Goal: Information Seeking & Learning: Find contact information

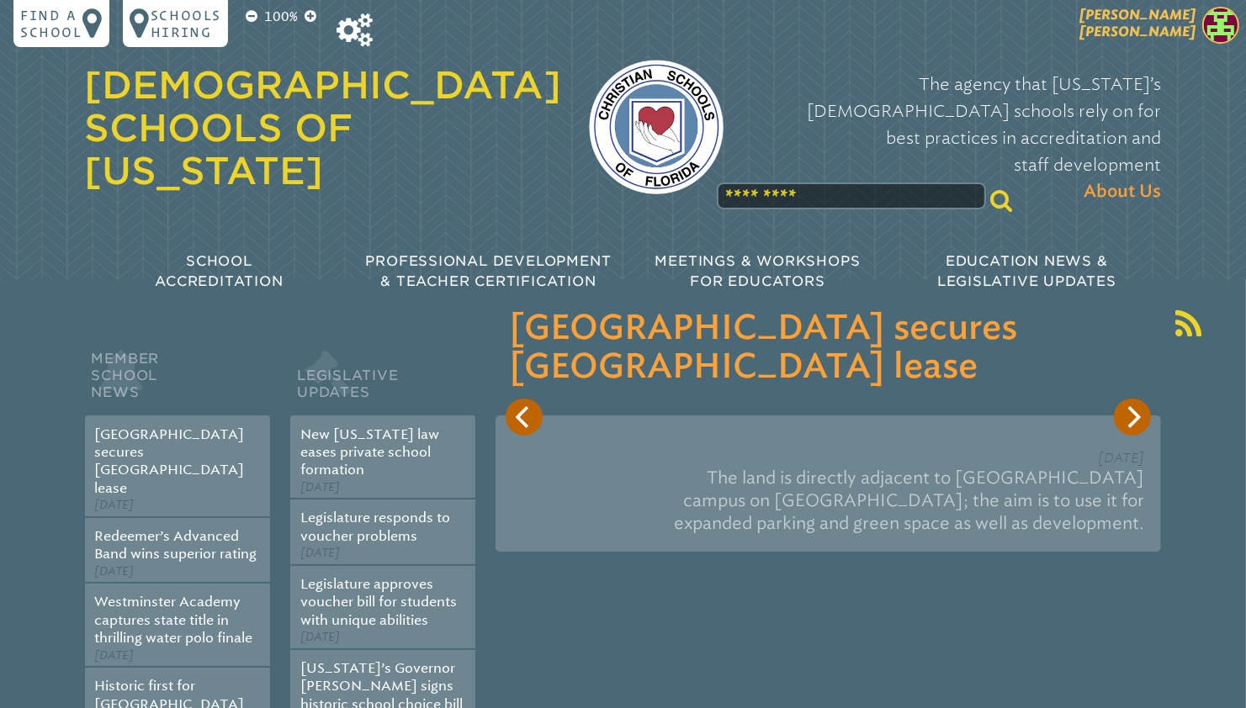
click at [1179, 26] on span "[PERSON_NAME]" at bounding box center [1137, 23] width 116 height 33
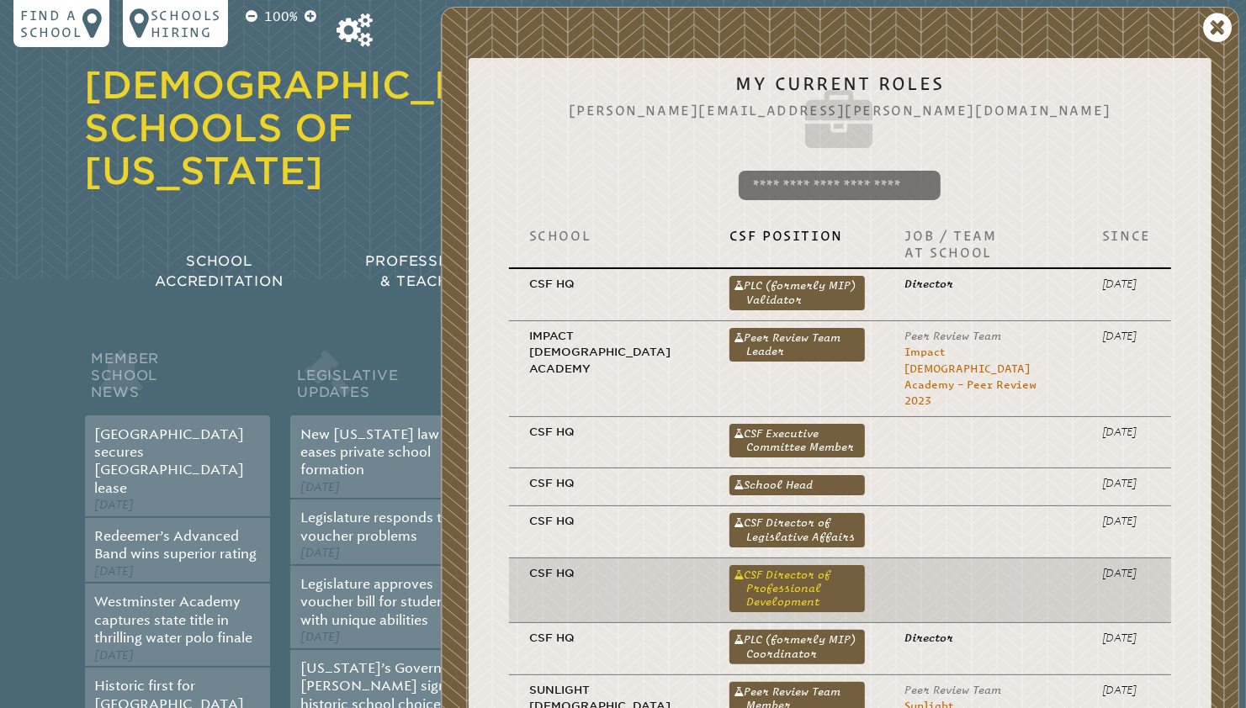
click at [741, 565] on link "CSF Director of Professional Development" at bounding box center [796, 589] width 135 height 48
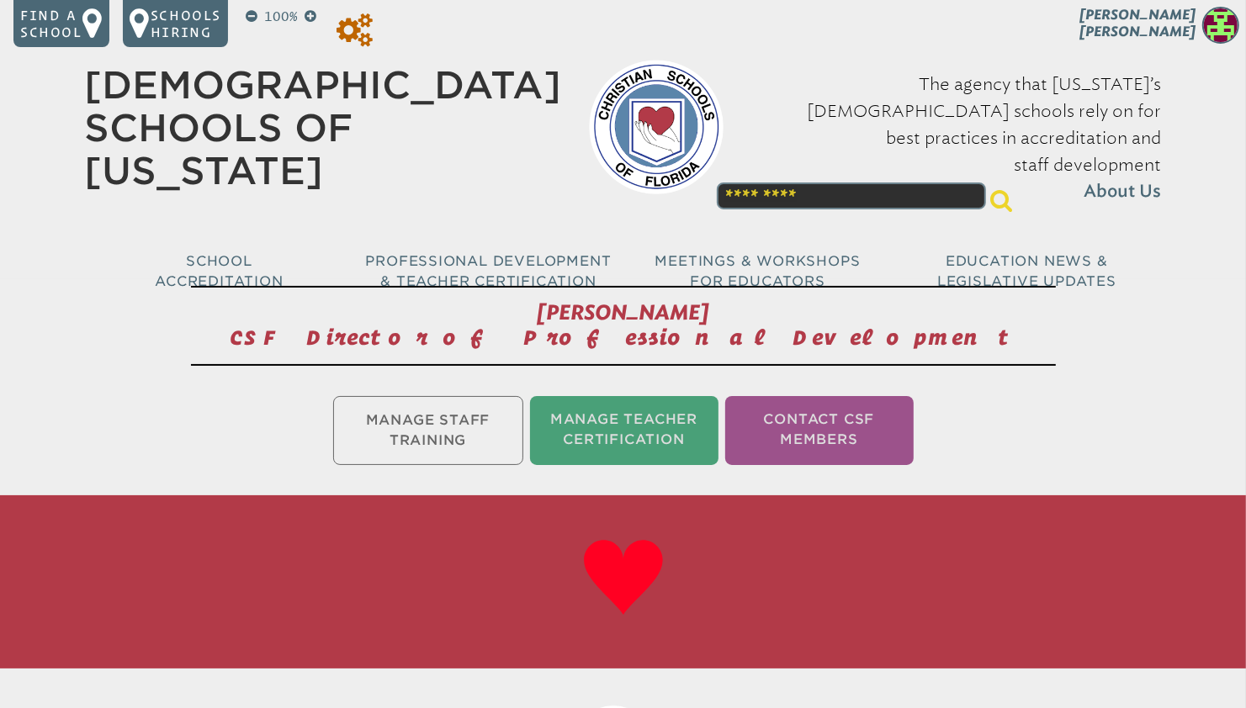
click at [362, 34] on icon at bounding box center [354, 30] width 36 height 34
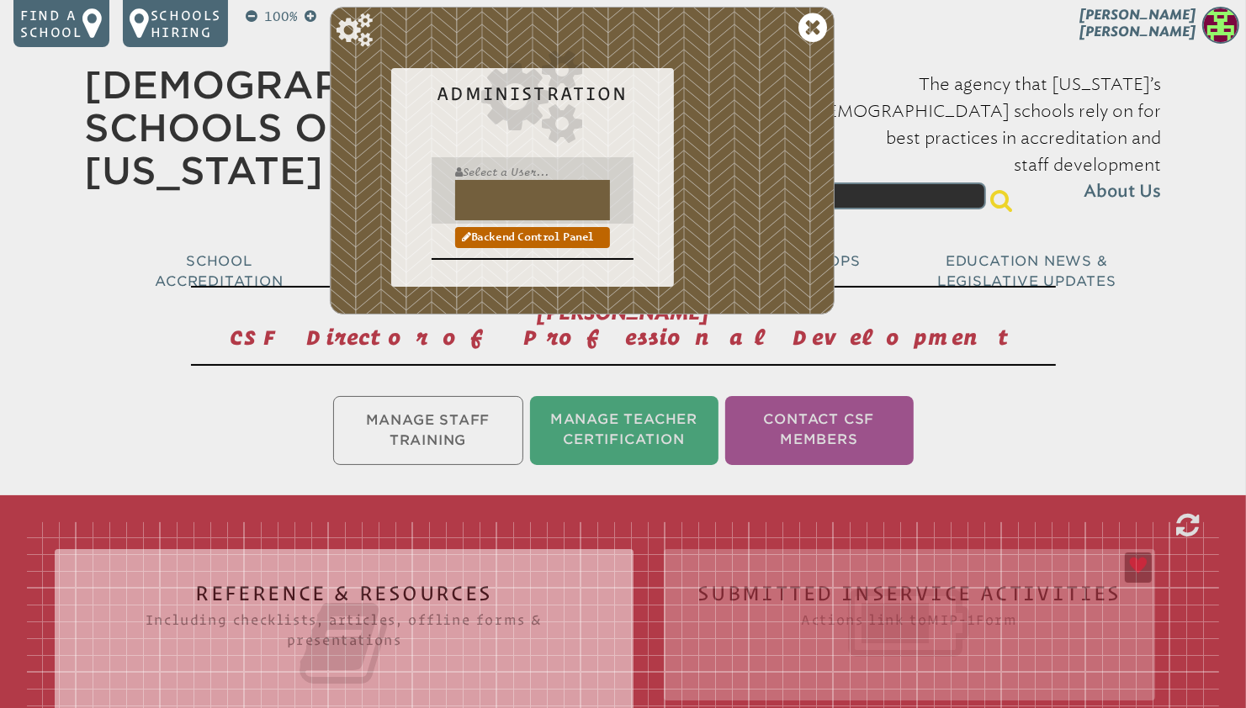
click at [507, 198] on input "text" at bounding box center [532, 200] width 155 height 40
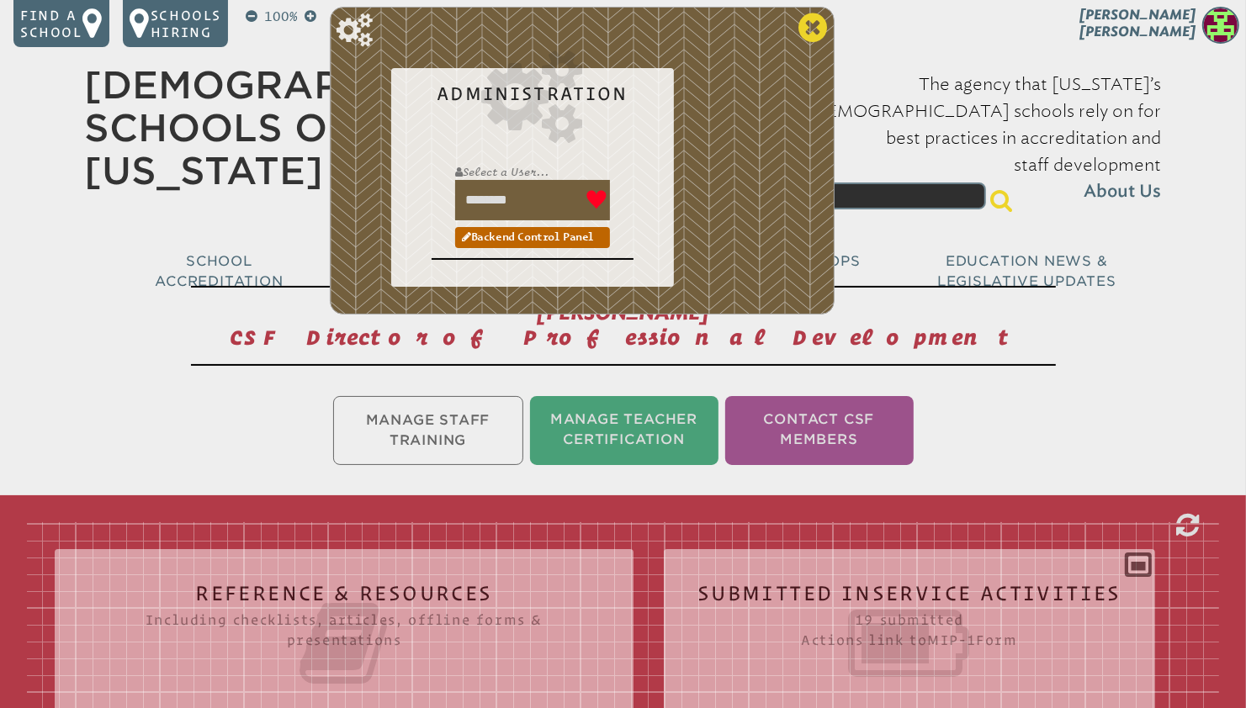
type input "********"
click at [823, 27] on icon at bounding box center [812, 28] width 29 height 34
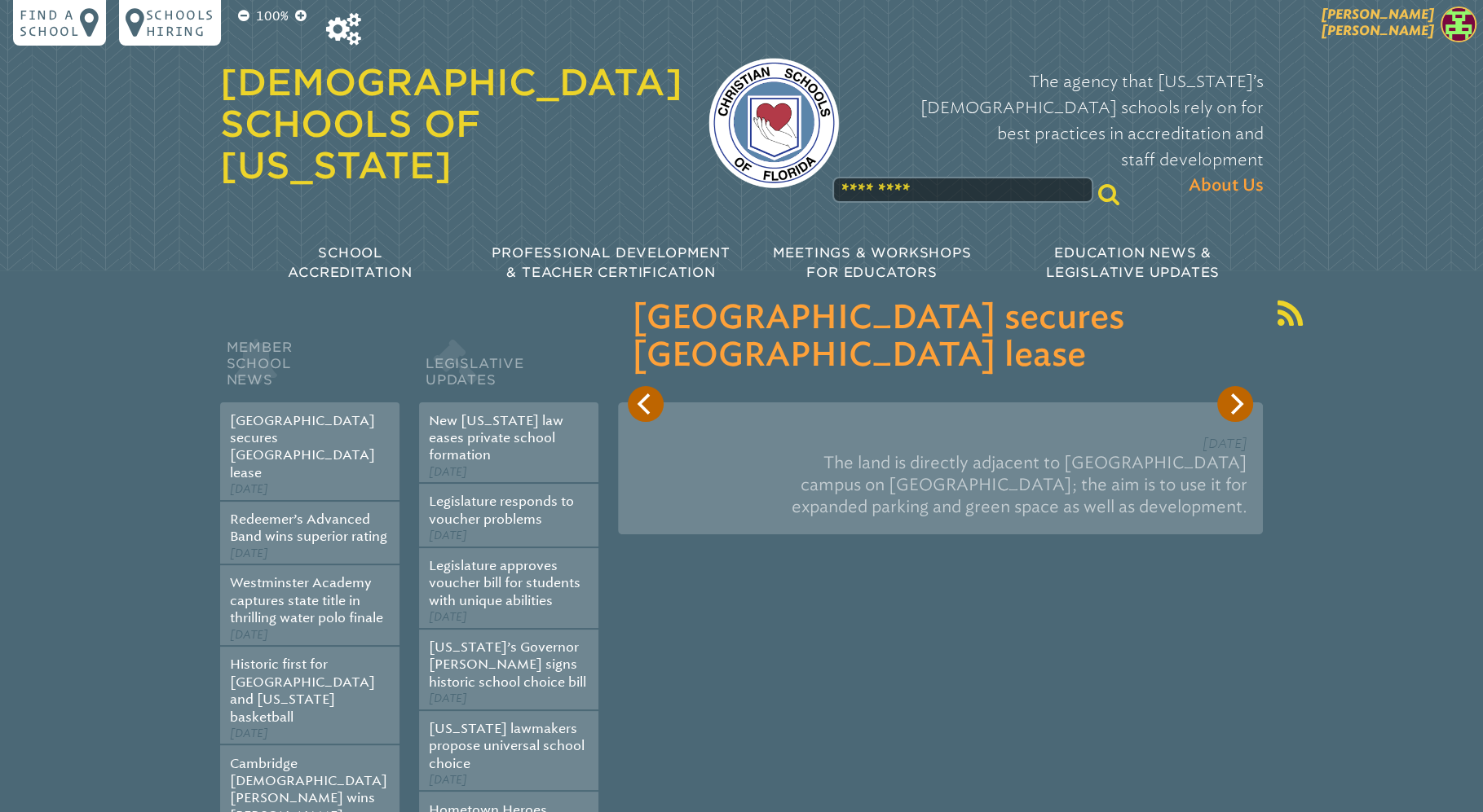
click at [1387, 26] on span "[PERSON_NAME]" at bounding box center [1377, 22] width 112 height 32
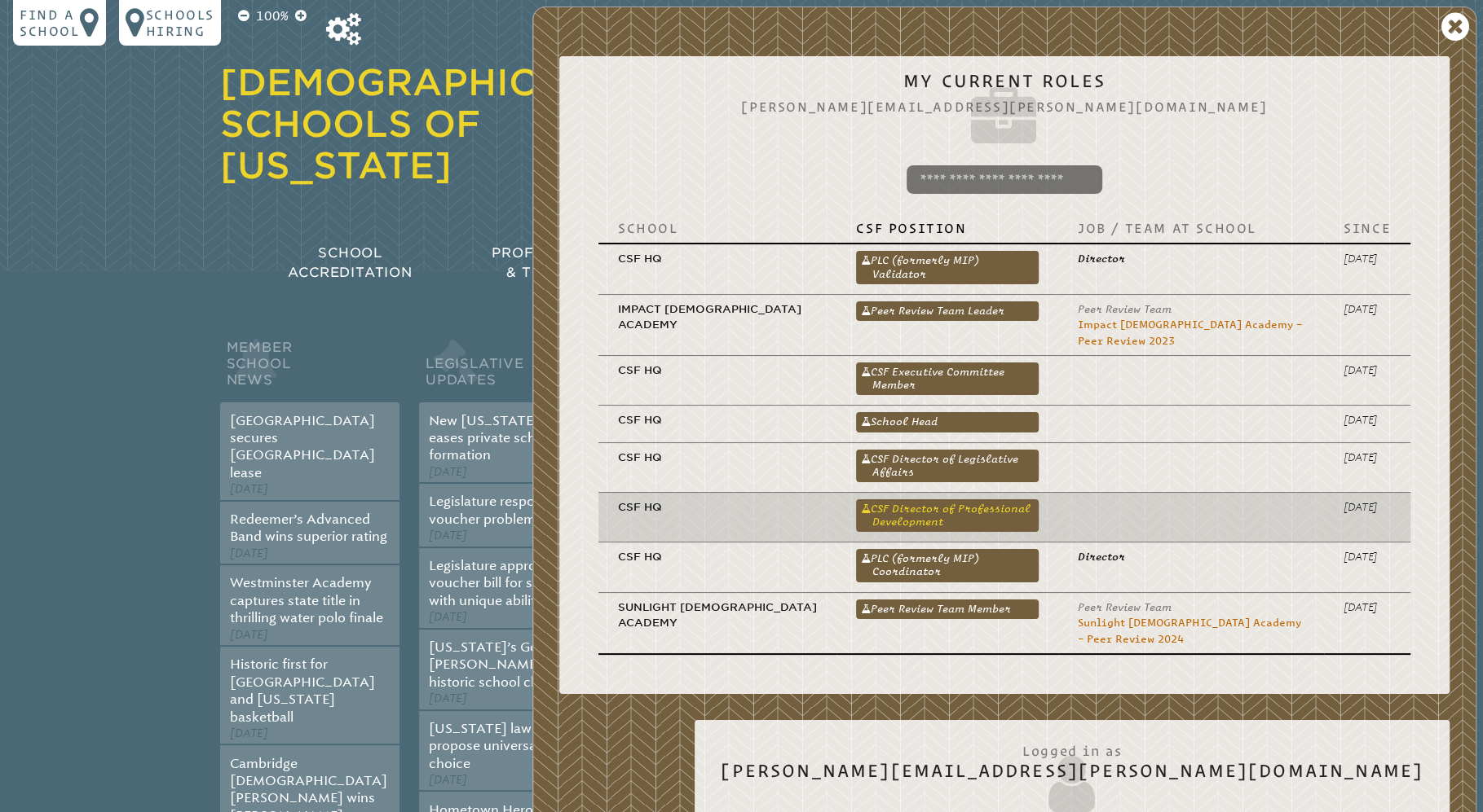
click at [962, 500] on link "CSF Director of Professional Development" at bounding box center [947, 516] width 182 height 33
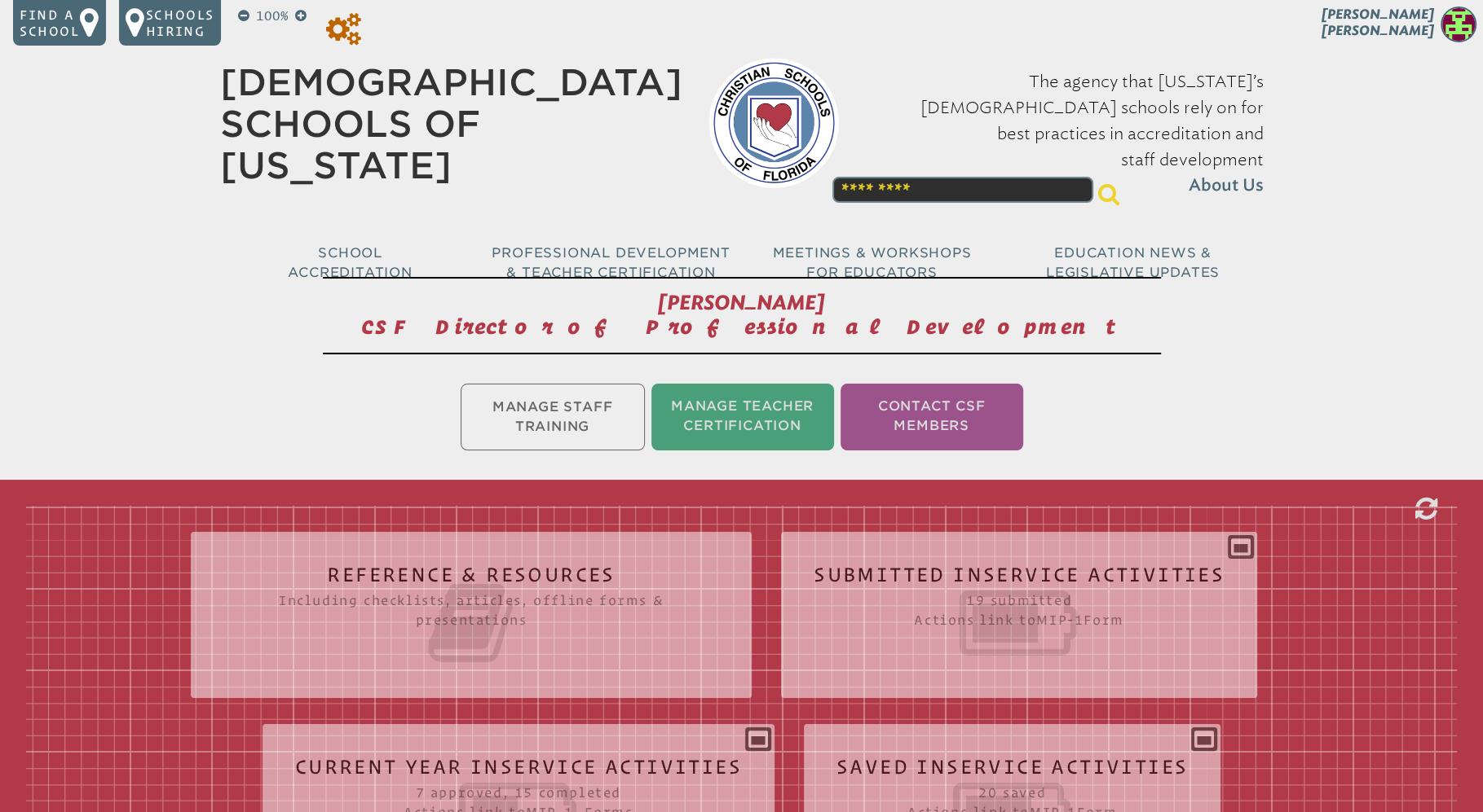
click at [352, 36] on icon at bounding box center [343, 29] width 35 height 33
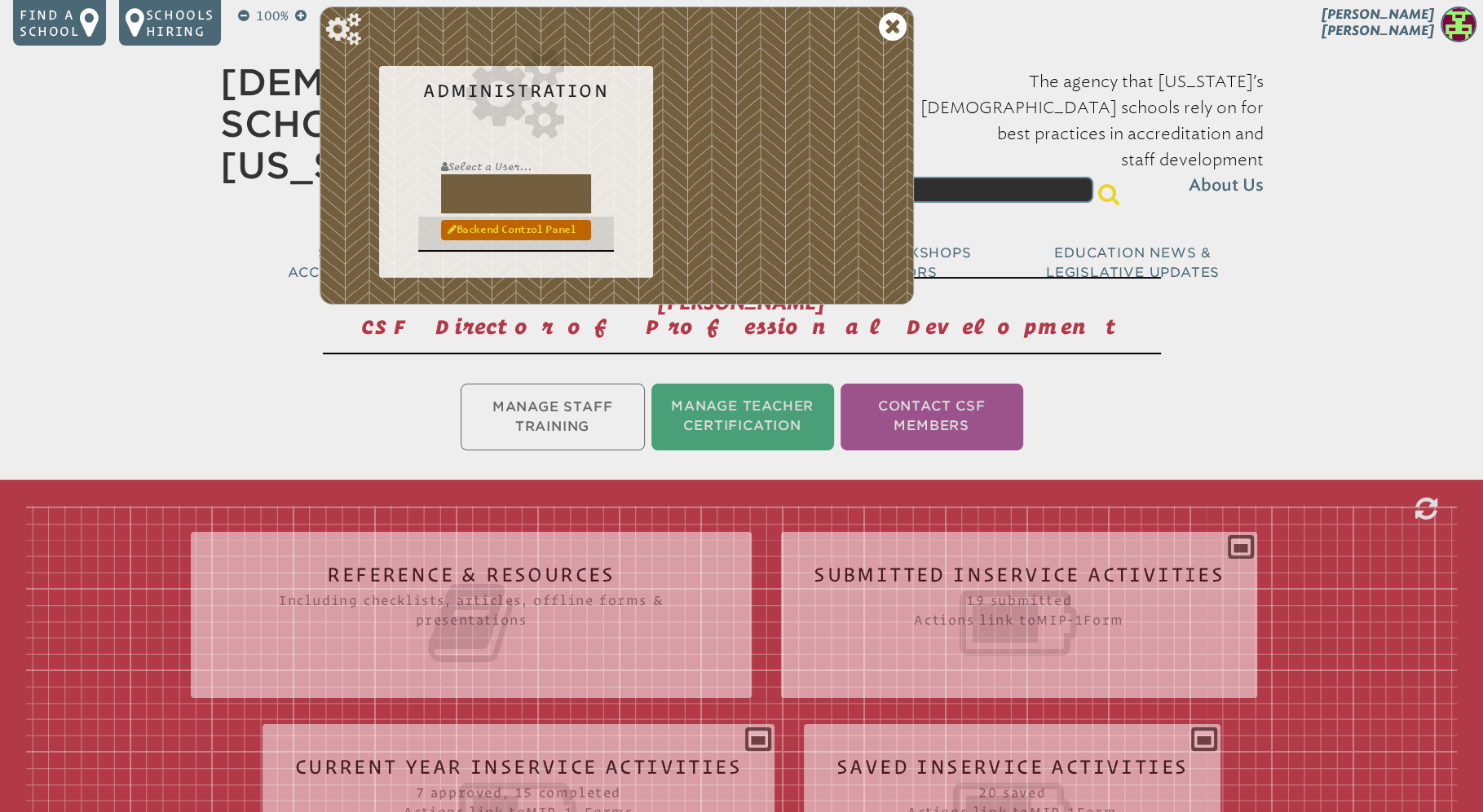
click at [496, 234] on link "Backend Control Panel" at bounding box center [516, 230] width 150 height 19
click at [522, 203] on input "text" at bounding box center [516, 194] width 150 height 39
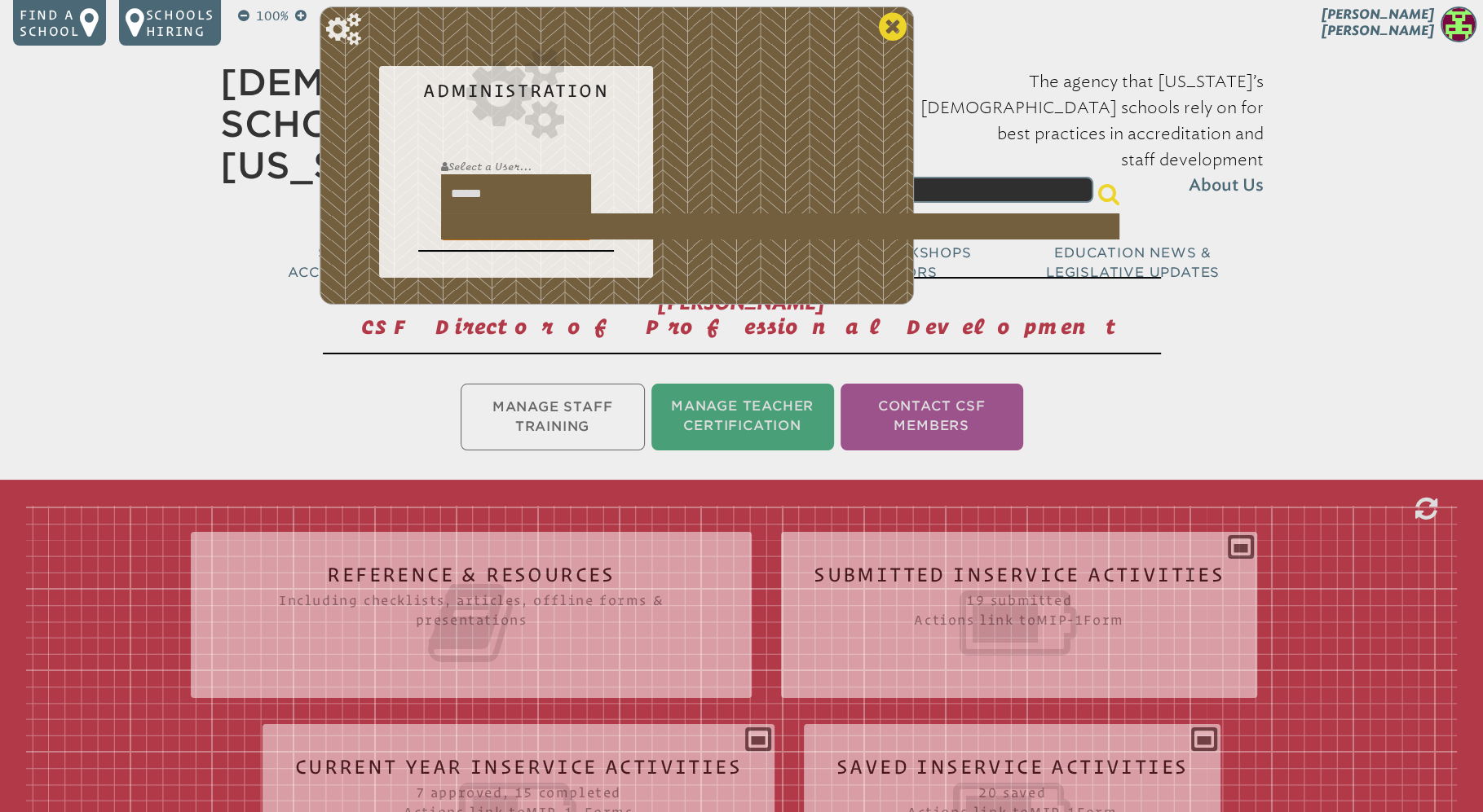
type input "******"
click at [899, 25] on icon at bounding box center [893, 27] width 28 height 33
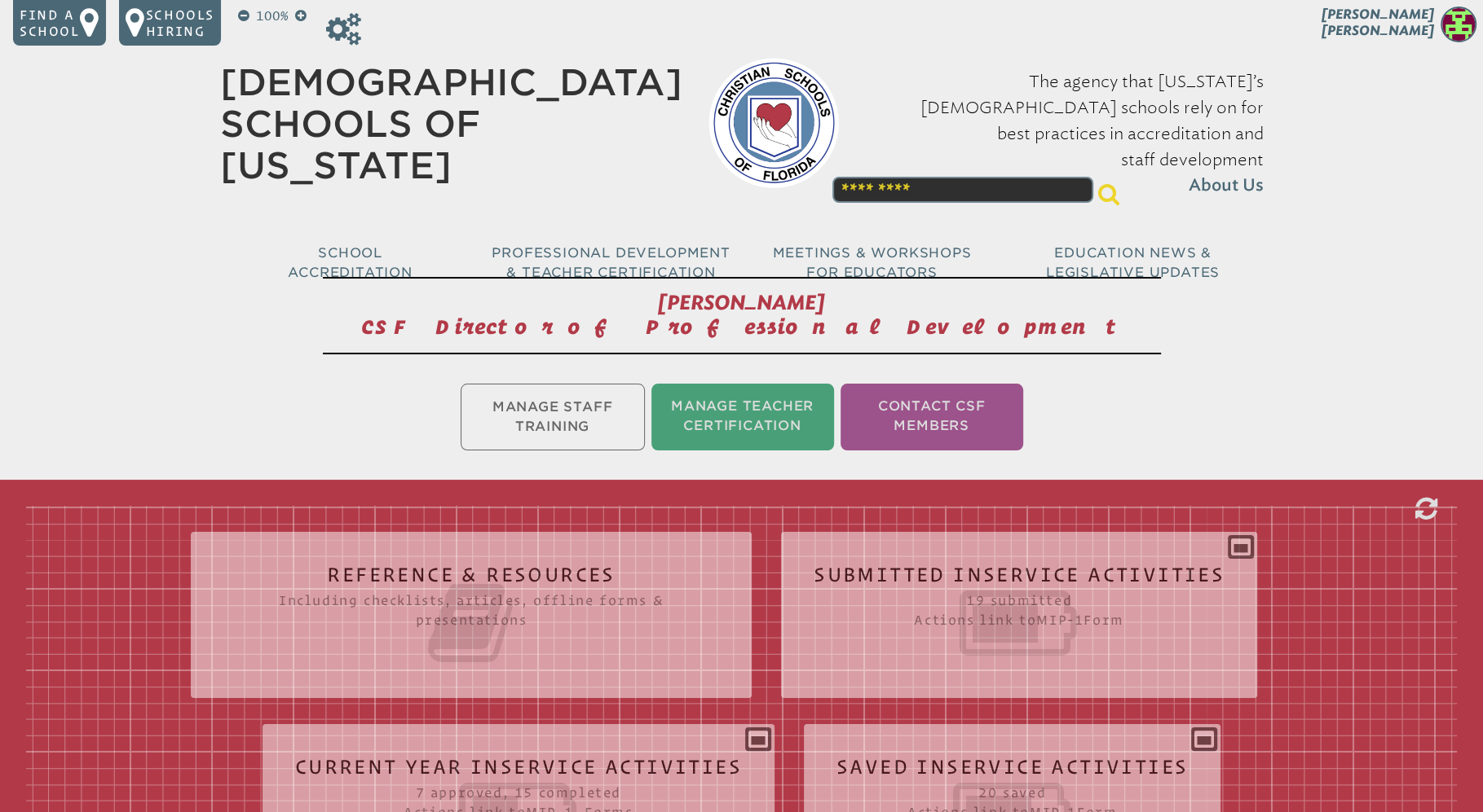
click at [73, 35] on p "Find a school" at bounding box center [49, 23] width 60 height 33
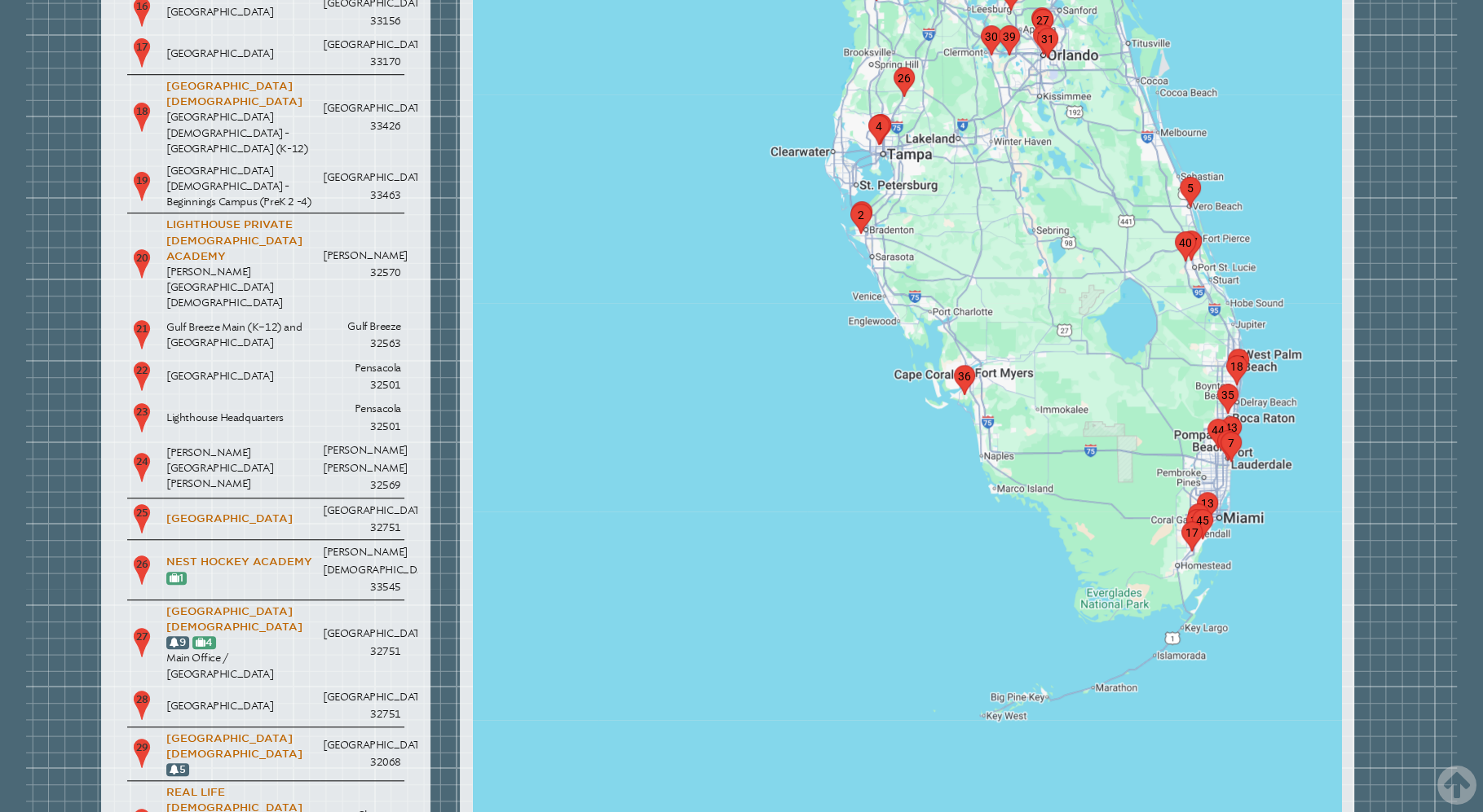
scroll to position [1130, 0]
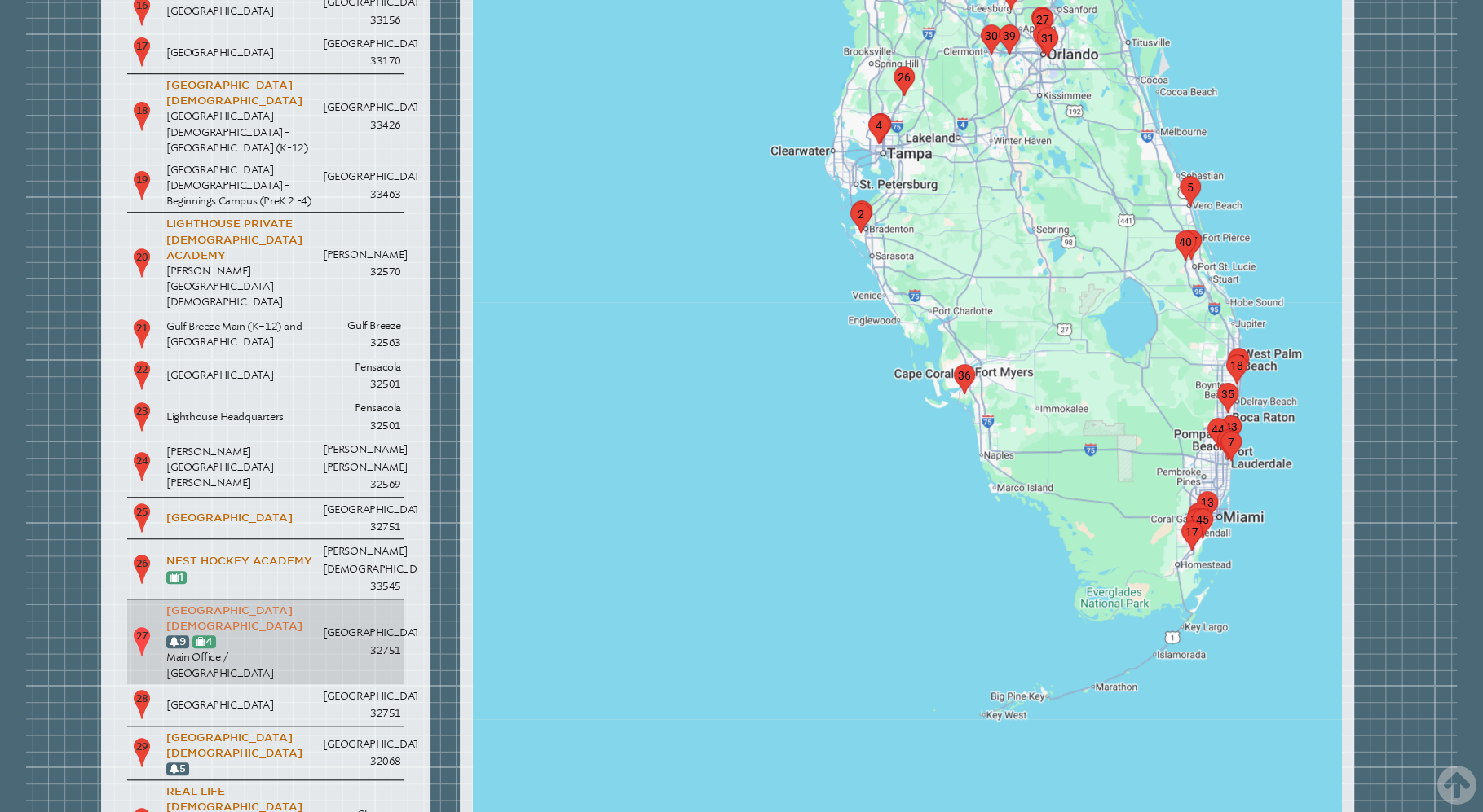
click at [236, 605] on link "[GEOGRAPHIC_DATA][DEMOGRAPHIC_DATA]" at bounding box center [235, 618] width 136 height 28
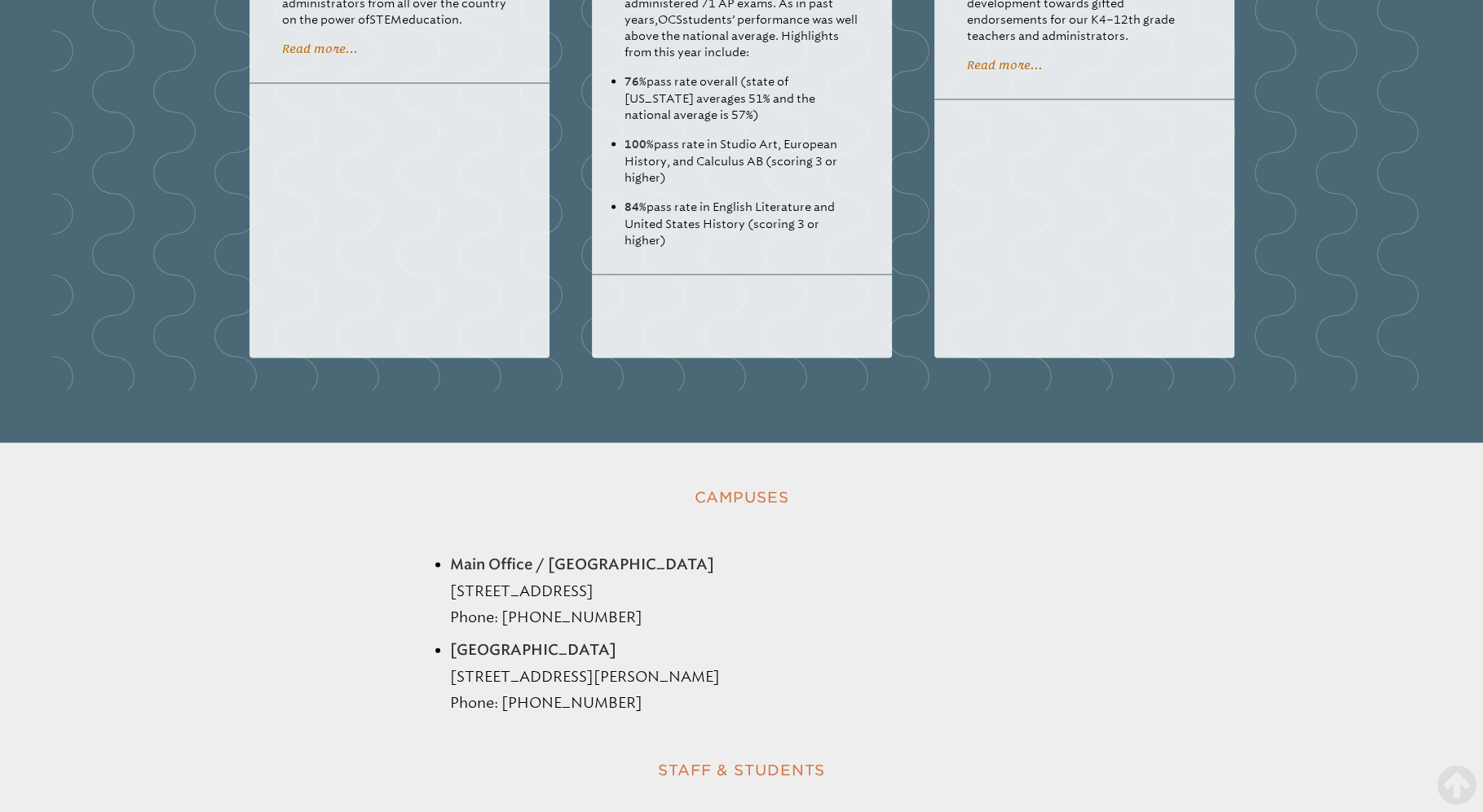
scroll to position [3125, 0]
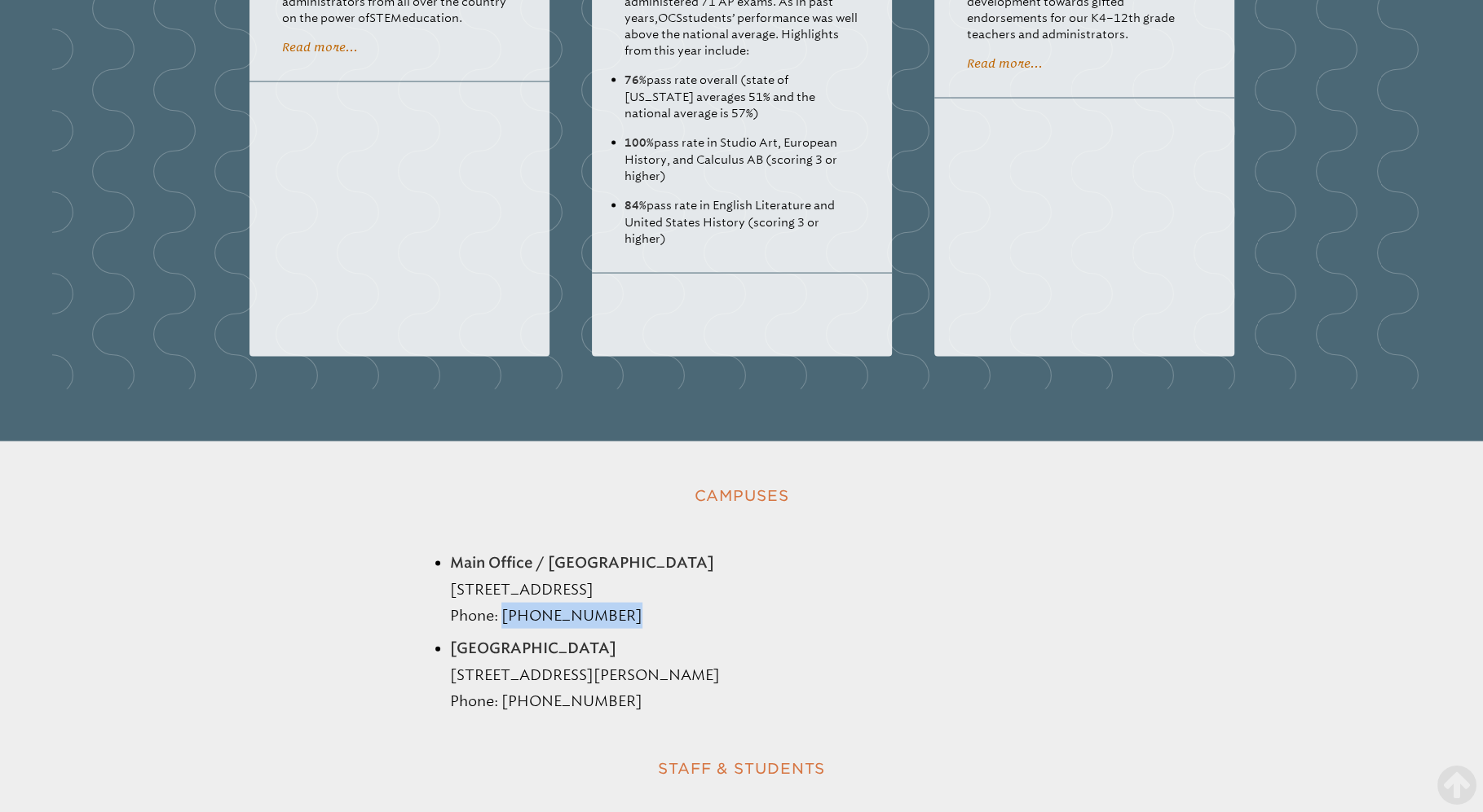
drag, startPoint x: 620, startPoint y: 449, endPoint x: 504, endPoint y: 440, distance: 116.3
click at [504, 550] on li "Main Office / [GEOGRAPHIC_DATA] [STREET_ADDRESS] Phone: [PHONE_NUMBER]" at bounding box center [758, 590] width 616 height 79
copy li "[PHONE_NUMBER]"
